Goal: Transaction & Acquisition: Purchase product/service

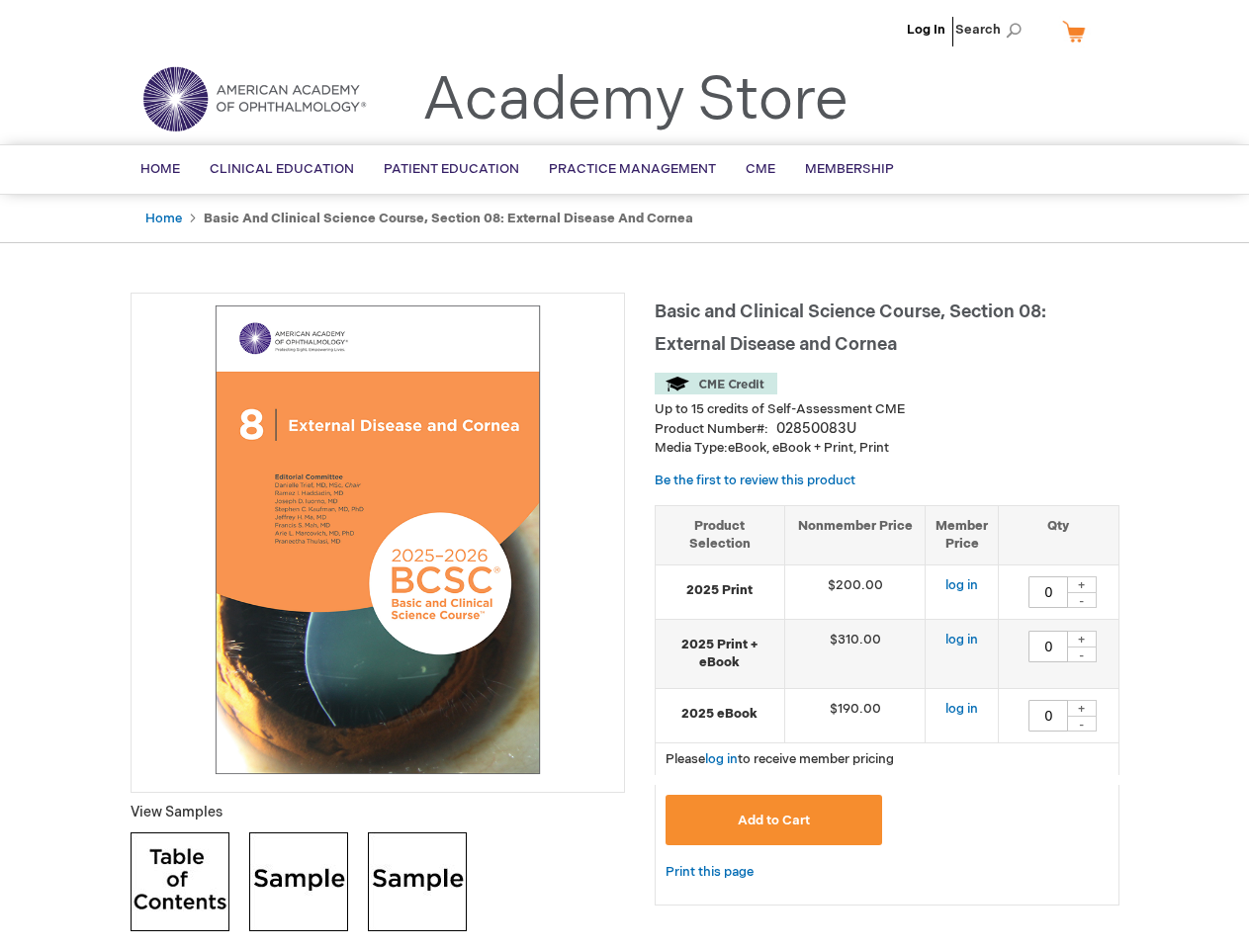
click at [624, 475] on div at bounding box center [378, 543] width 494 height 500
click at [994, 30] on span "Search" at bounding box center [992, 30] width 75 height 40
click at [887, 705] on td "$190.00" at bounding box center [854, 715] width 141 height 54
click at [1082, 584] on div "+" at bounding box center [1082, 584] width 30 height 17
click at [1082, 600] on div "-" at bounding box center [1082, 600] width 30 height 16
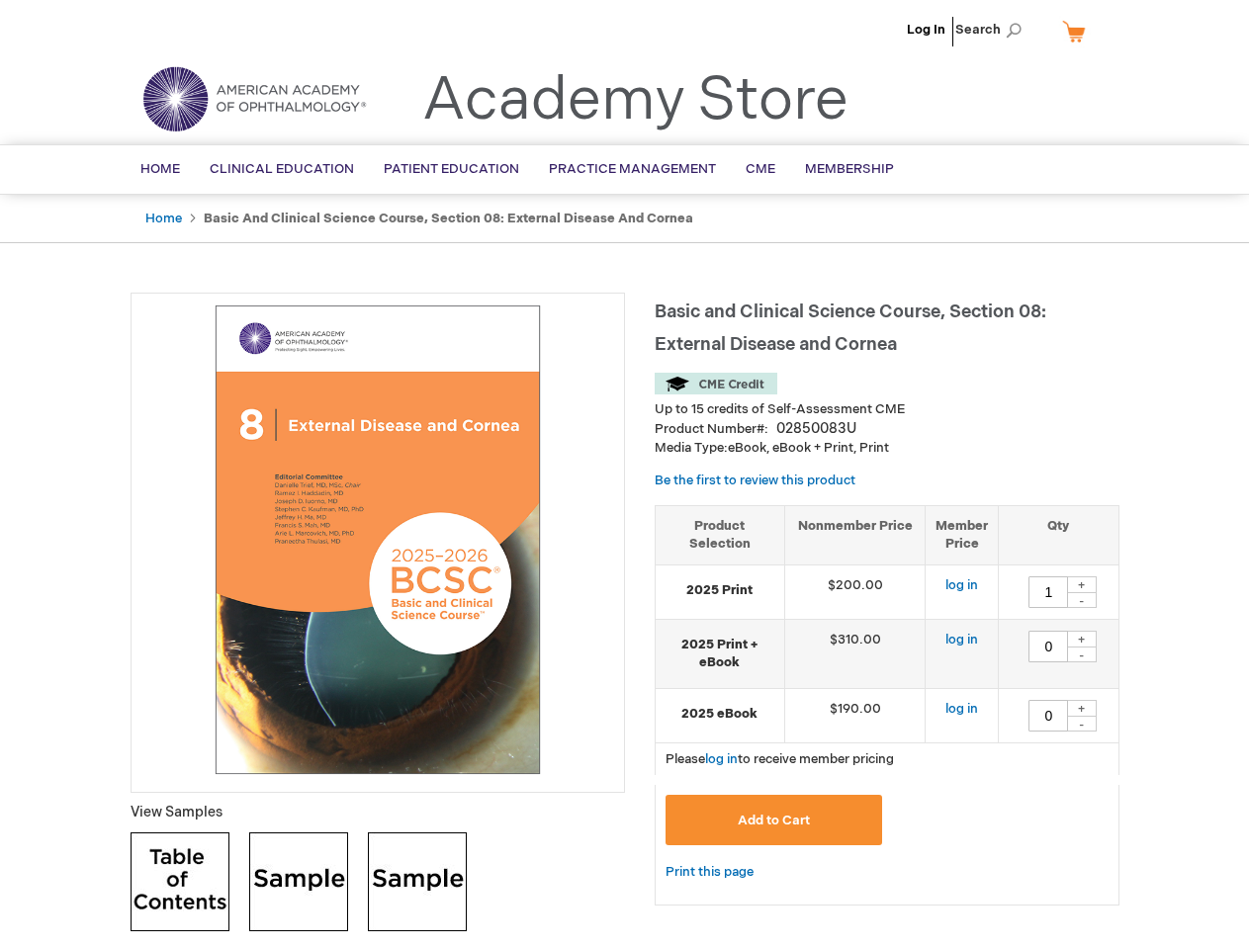
type input "0"
click at [1082, 639] on div "+" at bounding box center [1082, 639] width 30 height 17
click at [1082, 654] on div "-" at bounding box center [1082, 655] width 30 height 16
type input "0"
click at [1082, 708] on div "+" at bounding box center [1082, 708] width 30 height 17
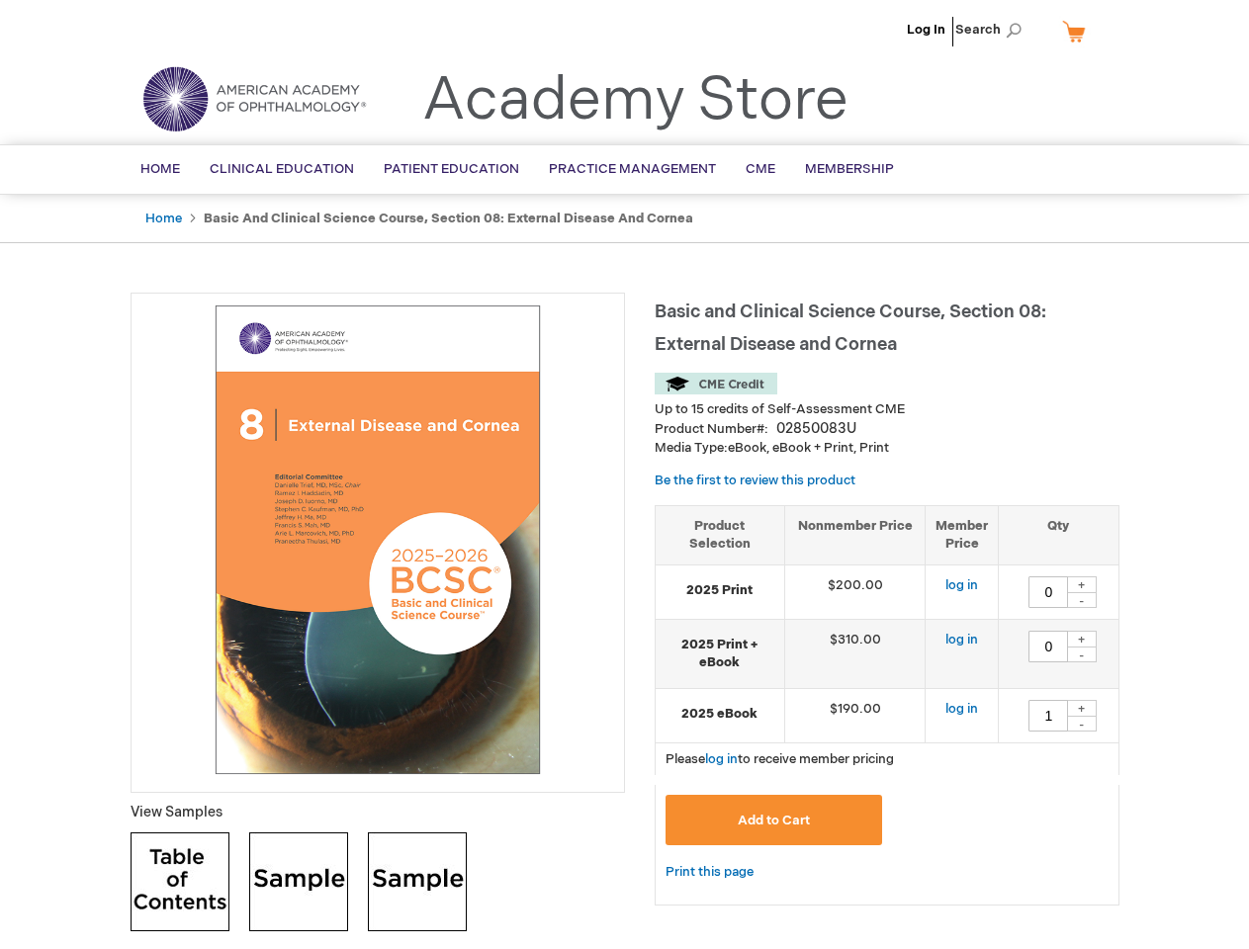
click at [1082, 724] on div "-" at bounding box center [1082, 724] width 30 height 16
type input "0"
